Goal: Information Seeking & Learning: Understand process/instructions

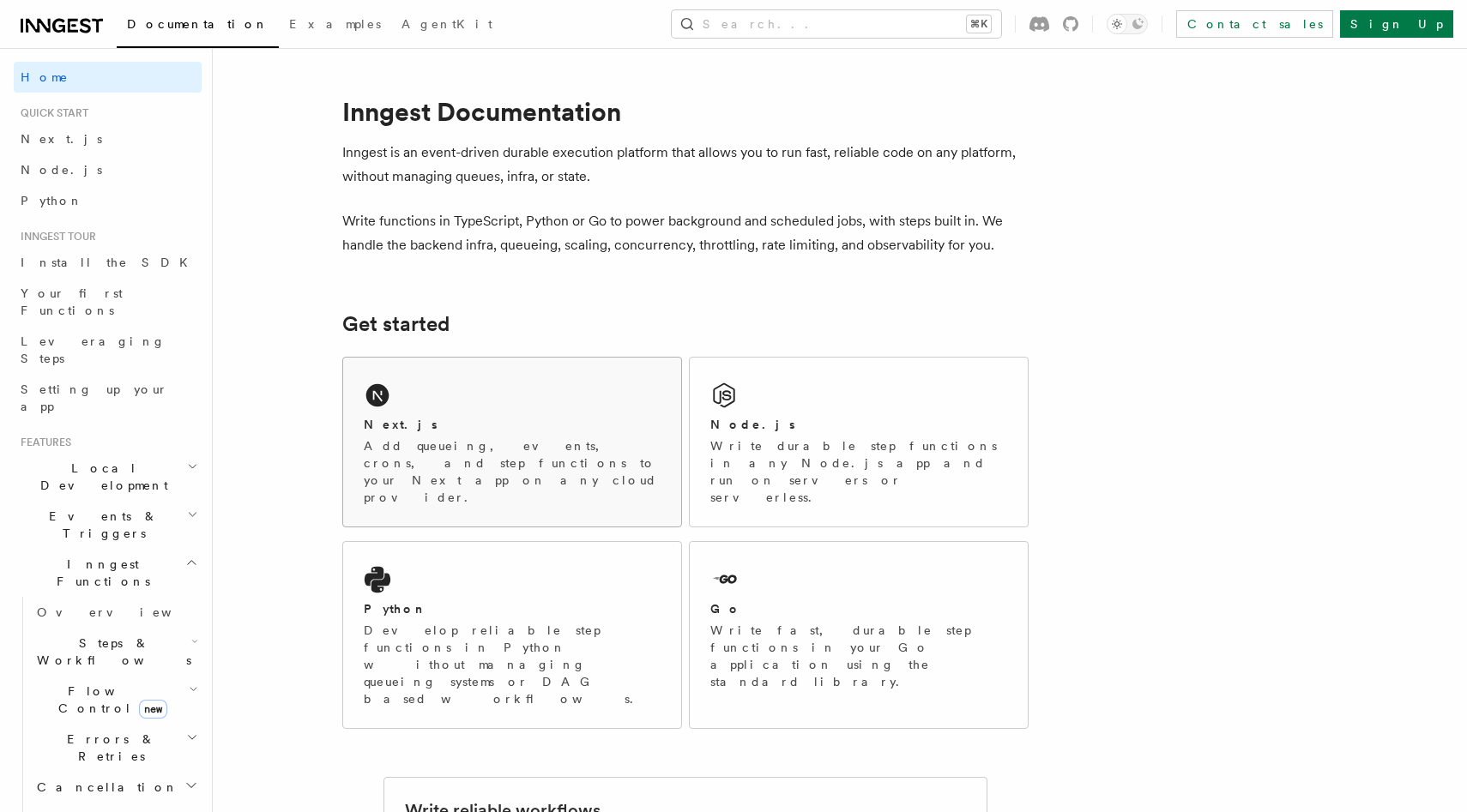
click at [496, 449] on p "Add queueing, events, crons, and step functions to your Next app on any cloud p…" at bounding box center [513, 471] width 297 height 69
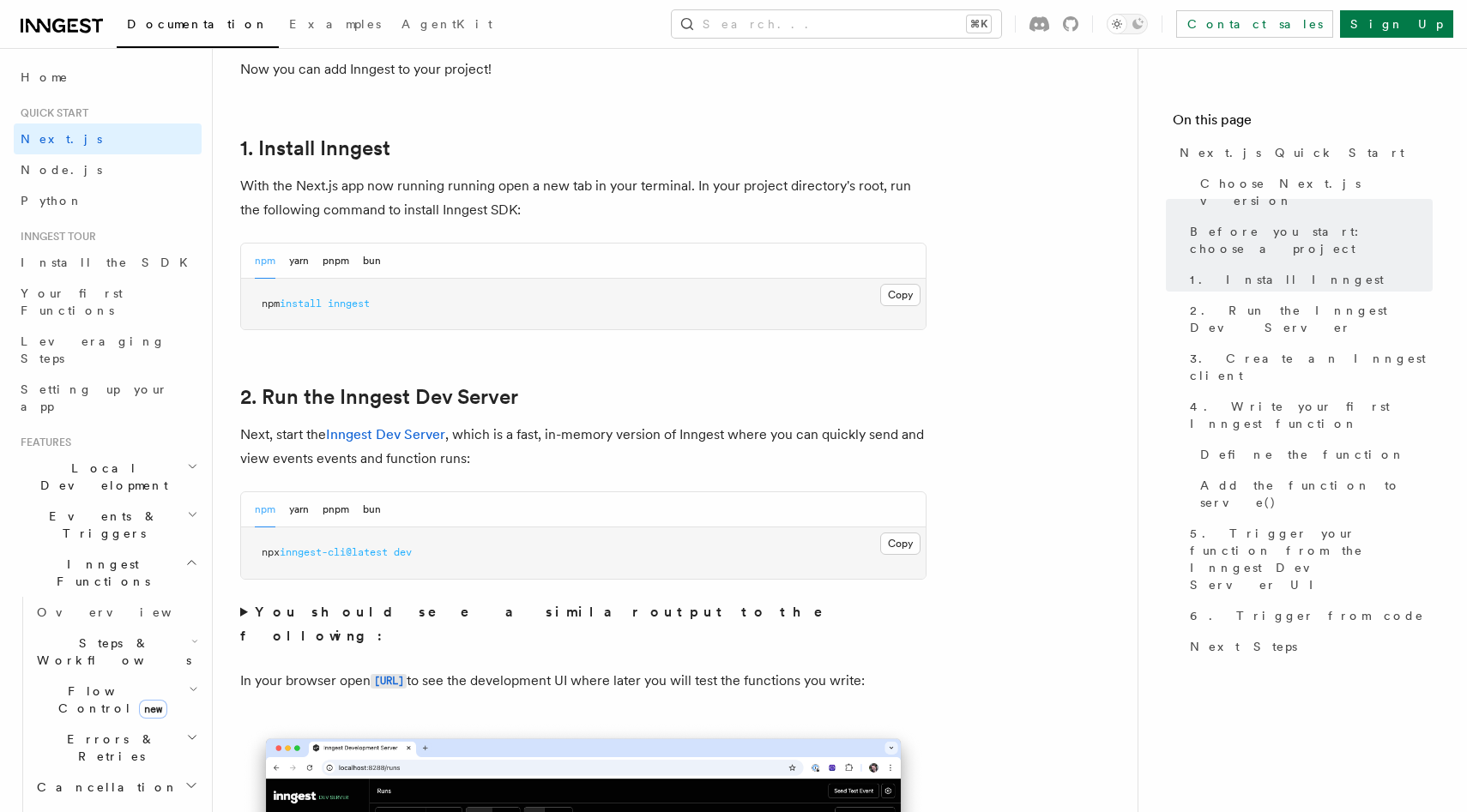
scroll to position [889, 0]
click at [332, 259] on button "pnpm" at bounding box center [336, 259] width 27 height 35
click at [900, 300] on button "Copy Copied" at bounding box center [900, 294] width 40 height 22
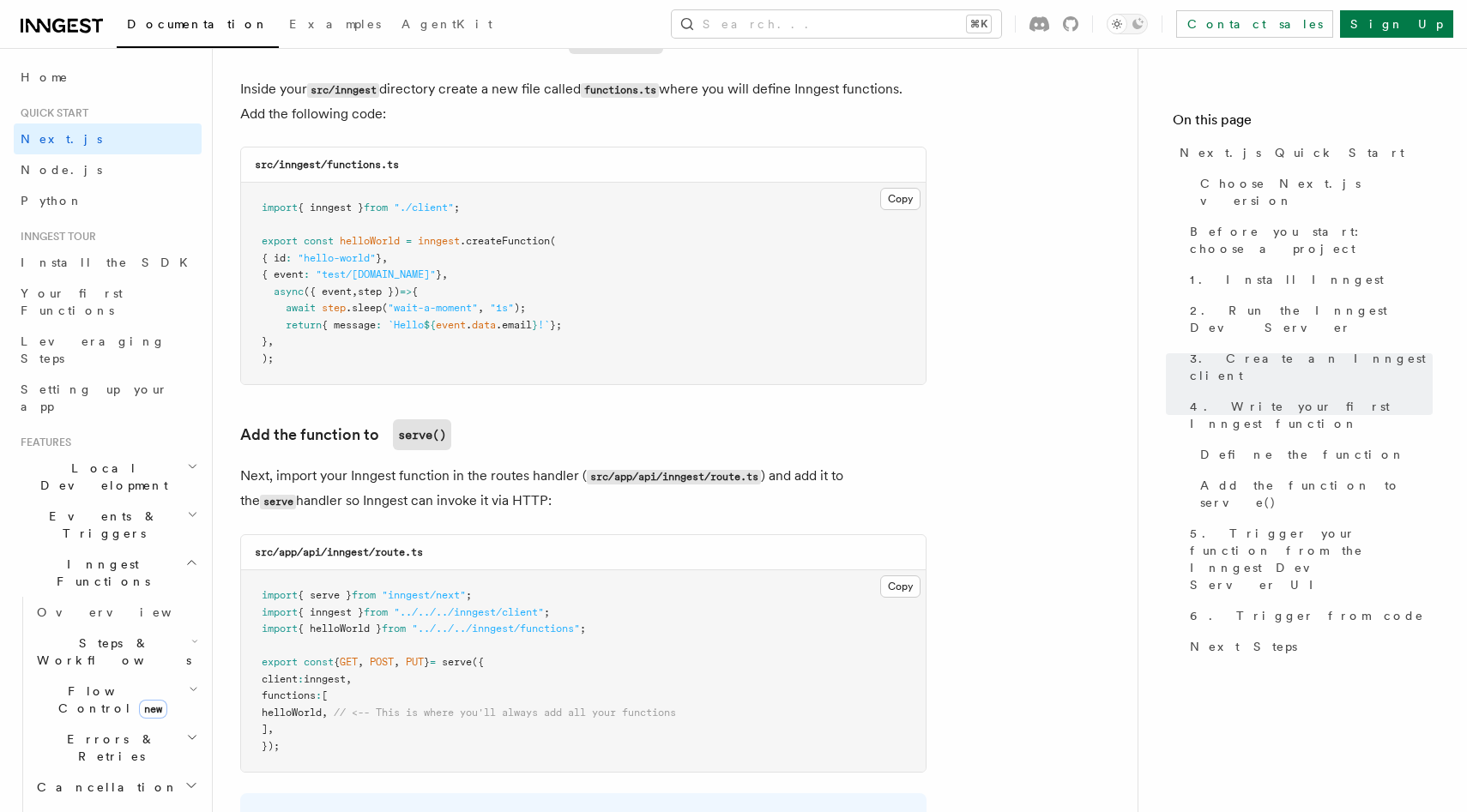
scroll to position [3047, 0]
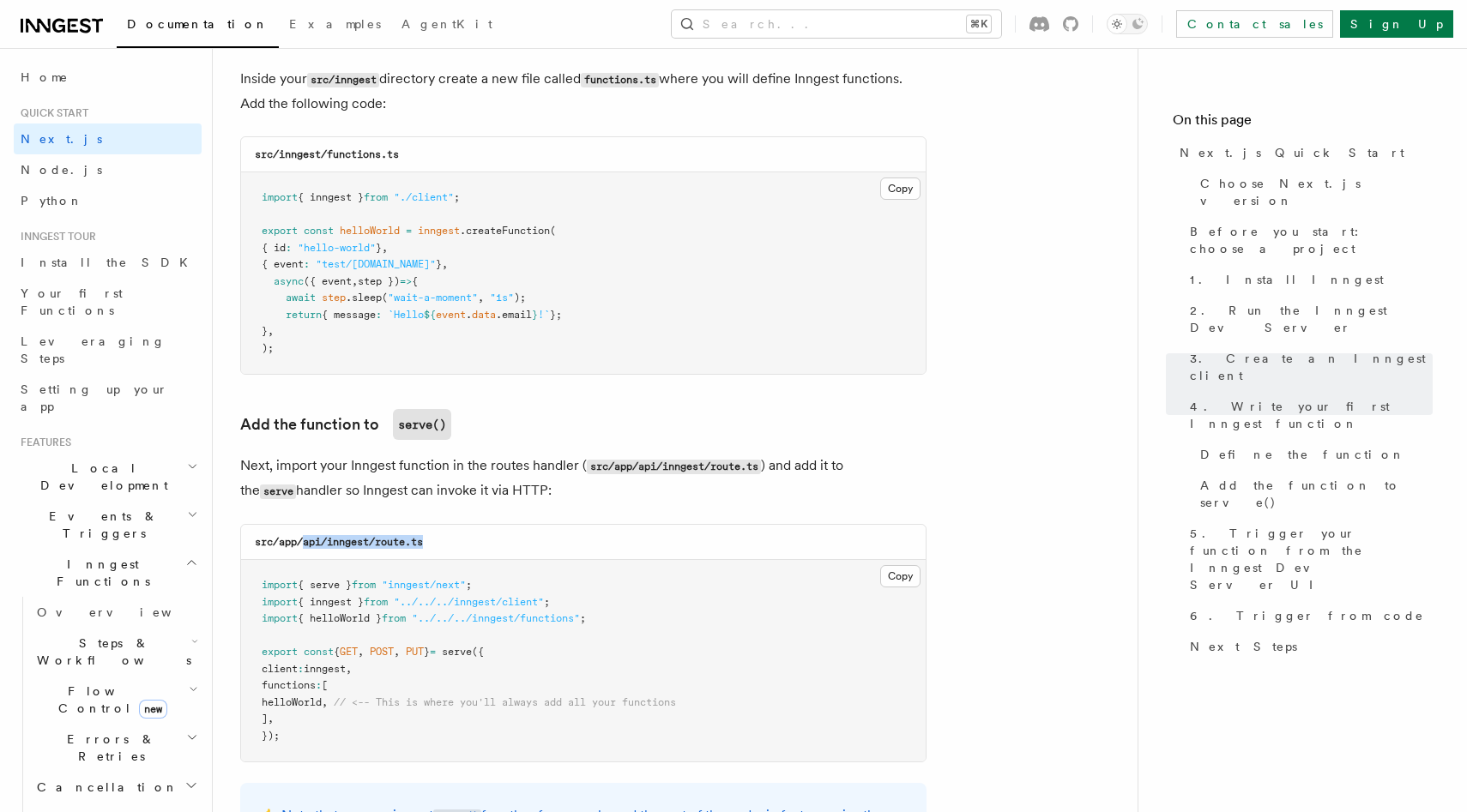
drag, startPoint x: 437, startPoint y: 543, endPoint x: 304, endPoint y: 549, distance: 133.1
click at [304, 549] on div "src/app/api/inngest/route.ts" at bounding box center [584, 542] width 685 height 35
copy code "api/inngest/route.ts"
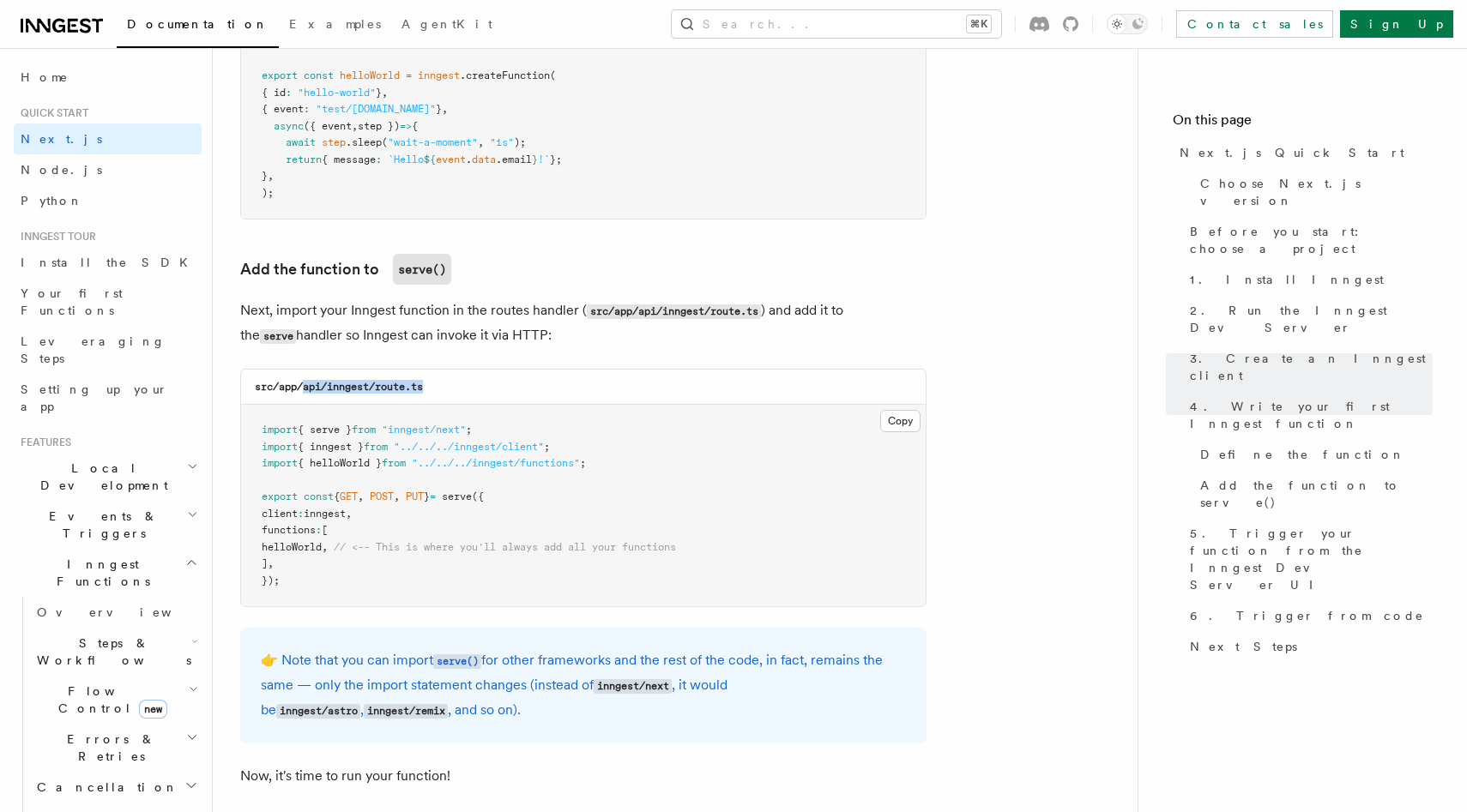
scroll to position [3203, 0]
